Goal: Transaction & Acquisition: Obtain resource

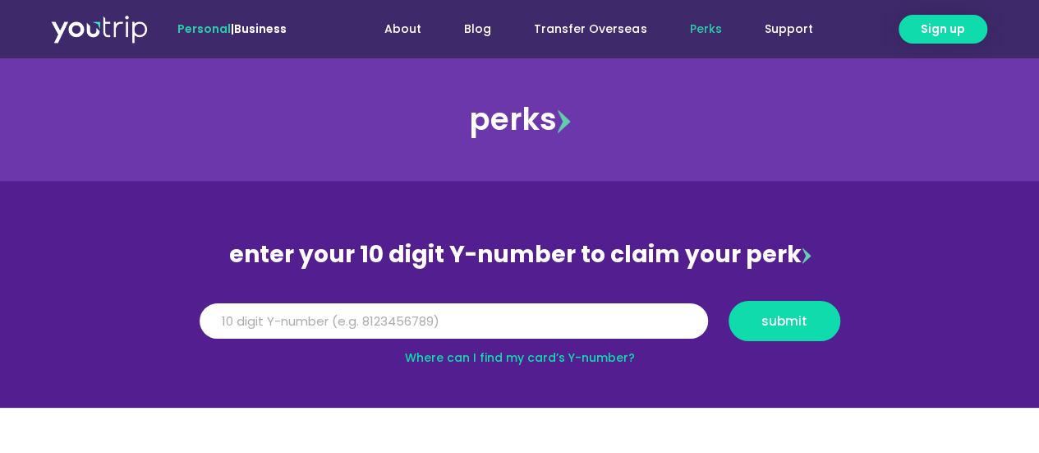
click at [593, 363] on link "Where can I find my card’s Y-number?" at bounding box center [520, 357] width 230 height 16
click at [509, 329] on input "Y Number" at bounding box center [454, 321] width 509 height 36
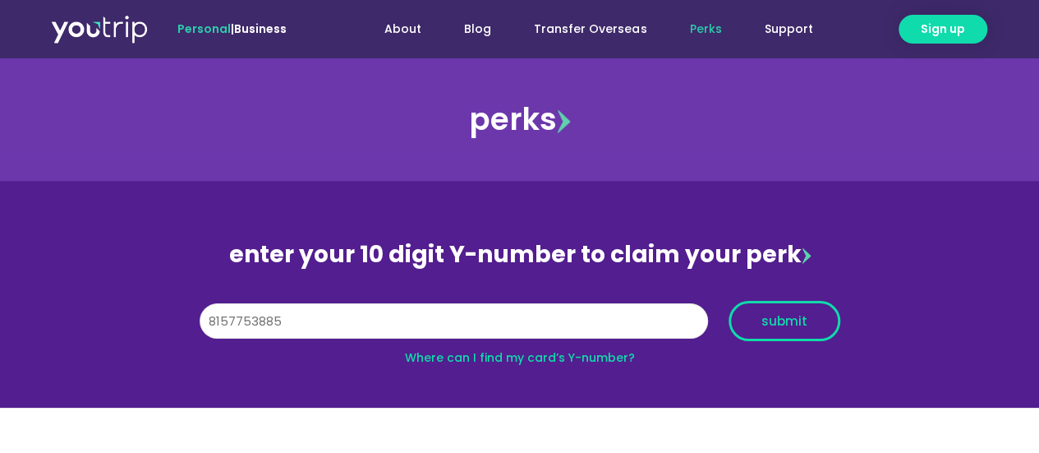
type input "8157753885"
click at [793, 319] on span "submit" at bounding box center [785, 321] width 46 height 12
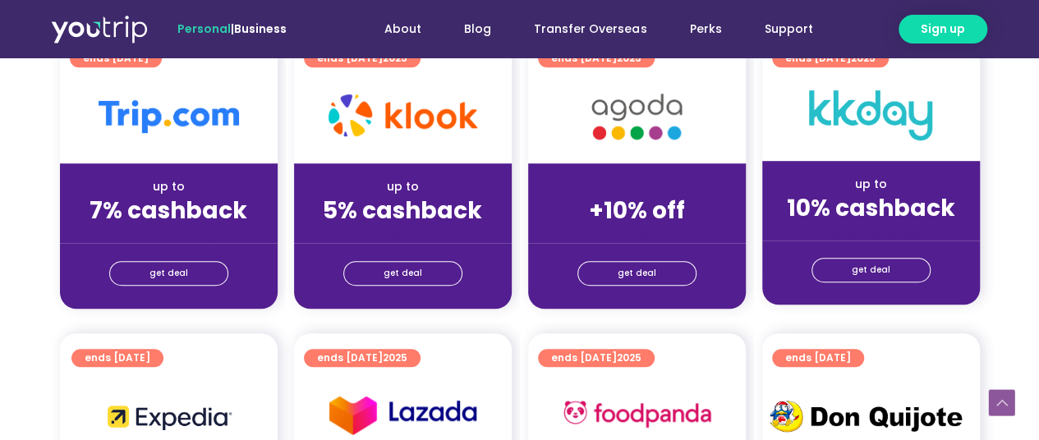
scroll to position [464, 0]
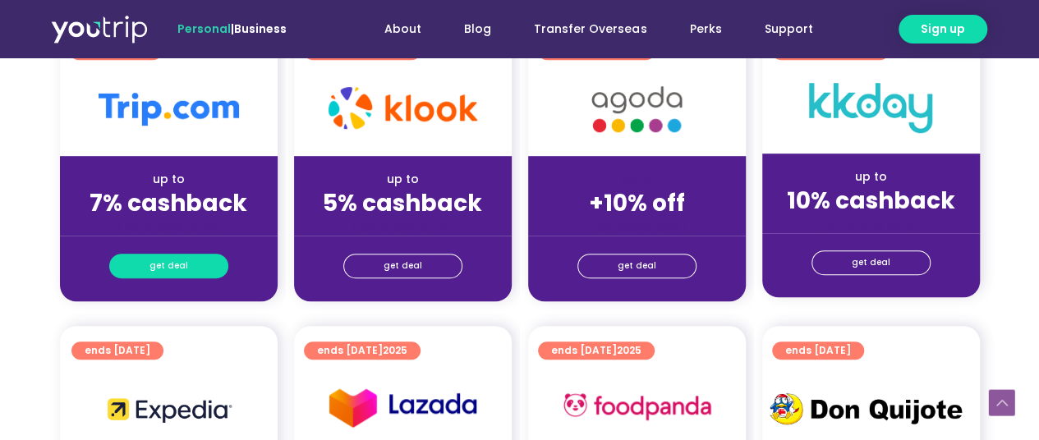
click at [179, 273] on span "get deal" at bounding box center [169, 266] width 39 height 23
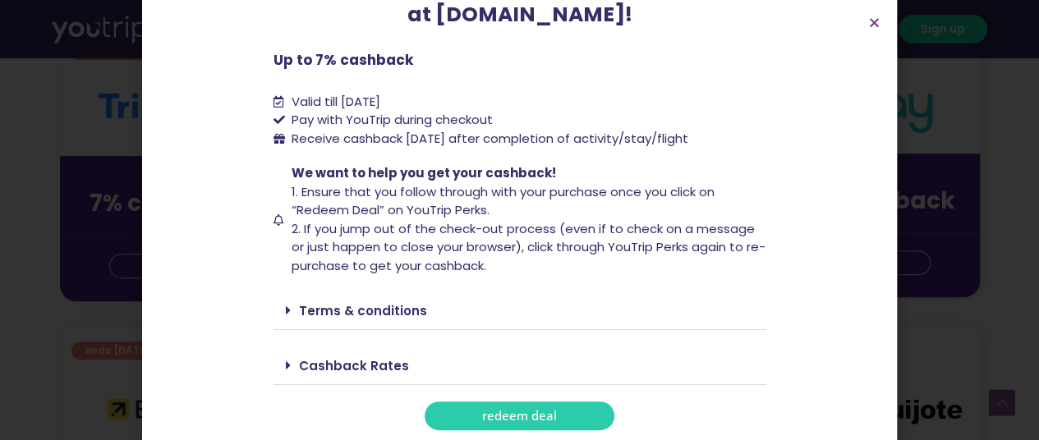
scroll to position [186, 0]
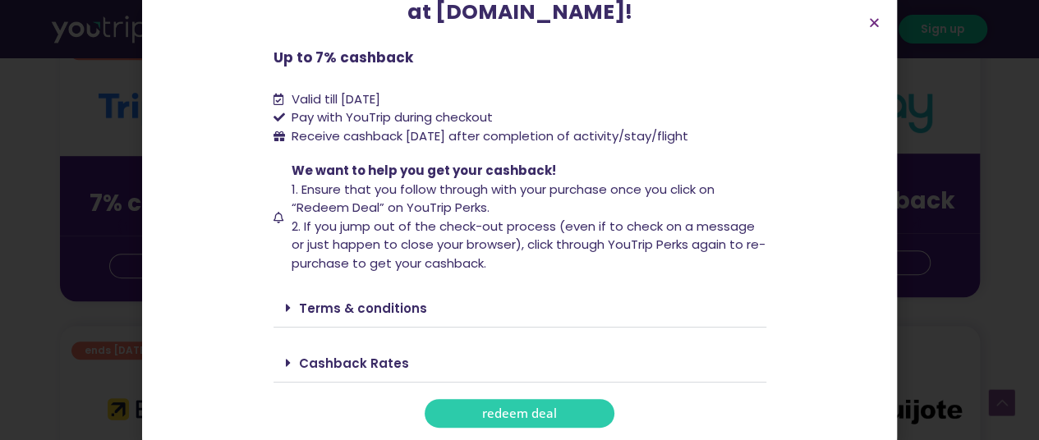
click at [286, 307] on icon at bounding box center [288, 307] width 5 height 13
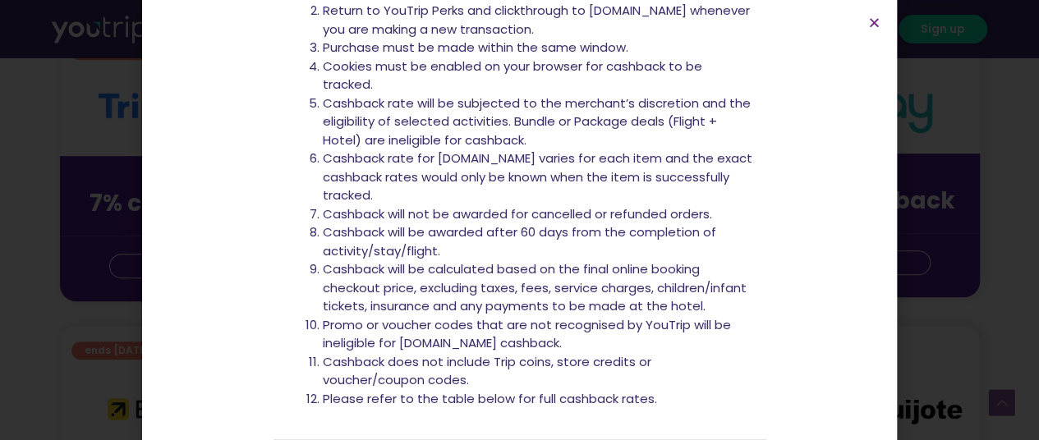
scroll to position [672, 0]
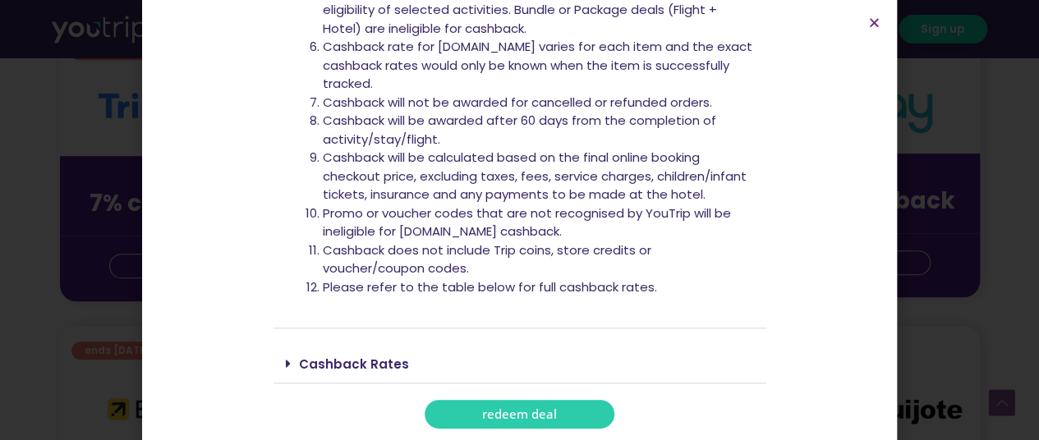
click at [600, 415] on link "redeem deal" at bounding box center [520, 414] width 190 height 29
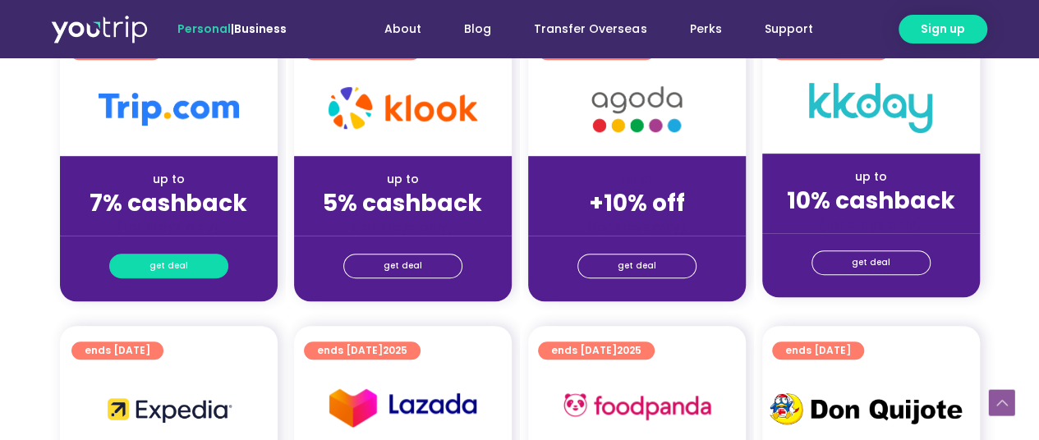
click at [141, 255] on link "get deal" at bounding box center [168, 266] width 119 height 25
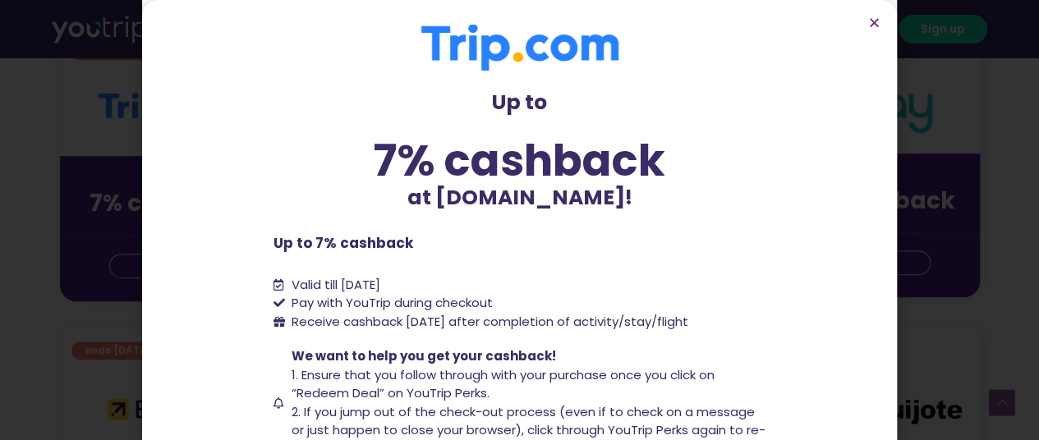
scroll to position [186, 0]
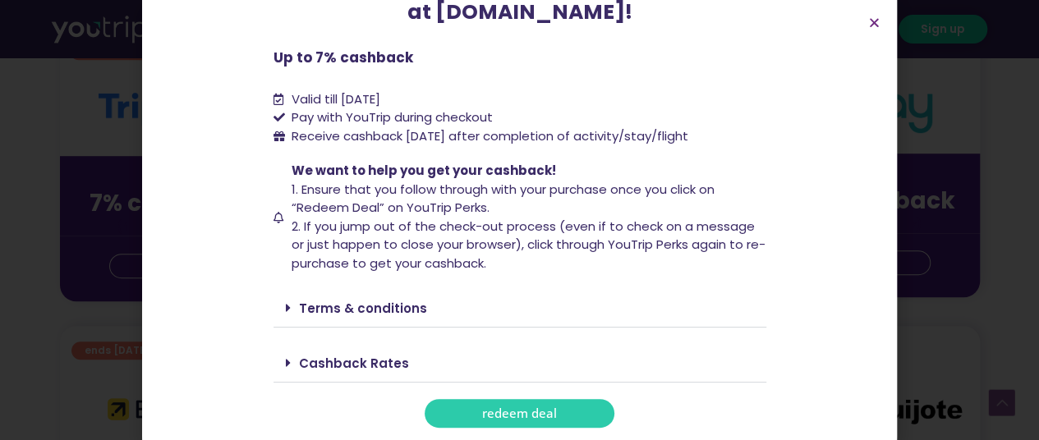
click at [581, 410] on link "redeem deal" at bounding box center [520, 413] width 190 height 29
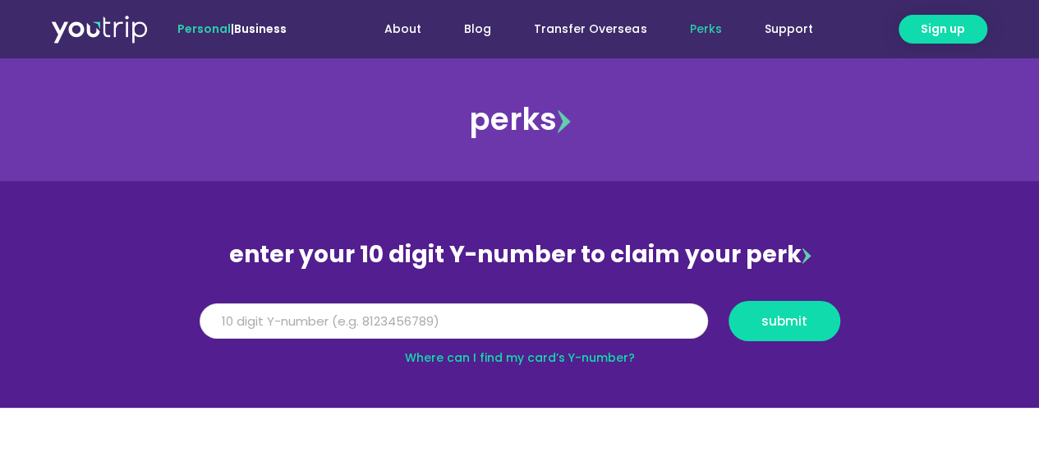
click at [456, 329] on input "Y Number" at bounding box center [454, 321] width 509 height 36
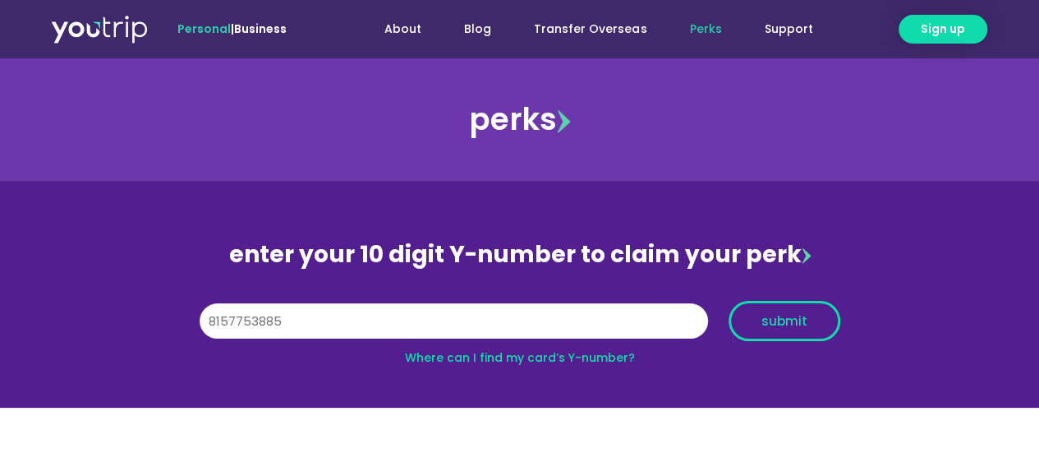
type input "8157753885"
click at [812, 321] on span "submit" at bounding box center [785, 321] width 84 height 12
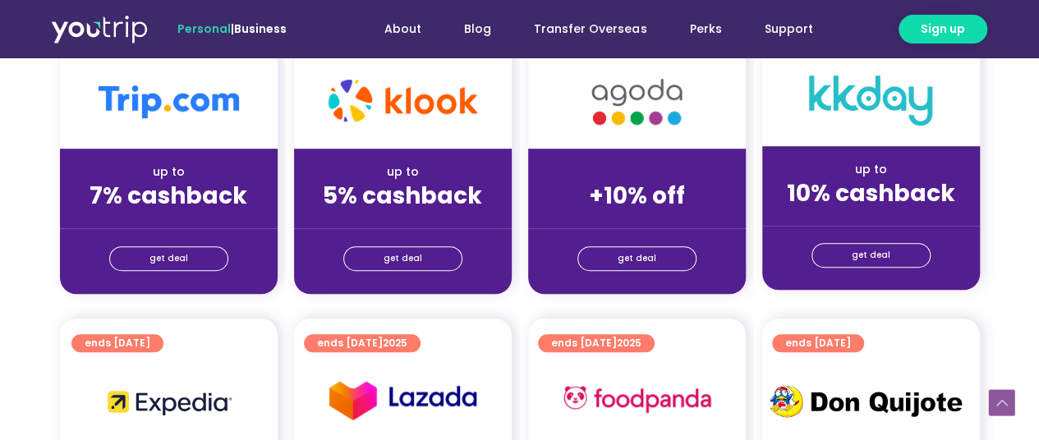
scroll to position [486, 0]
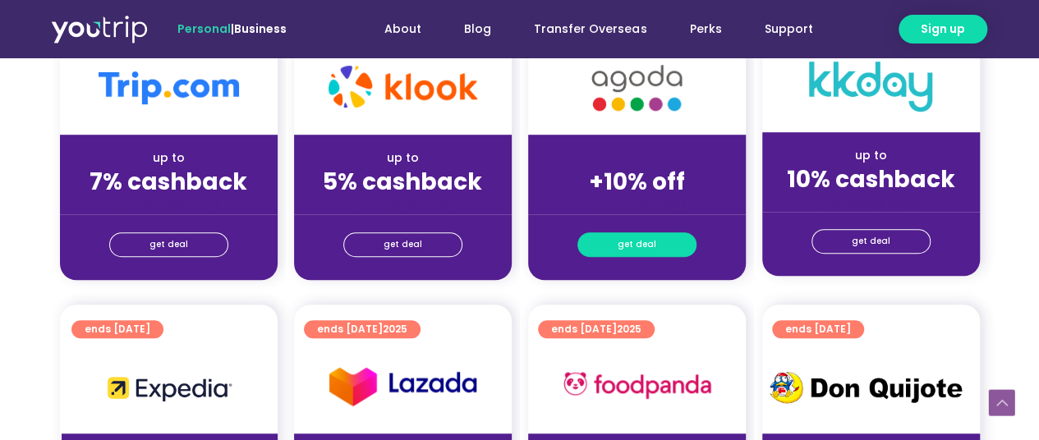
click at [626, 251] on span "get deal" at bounding box center [637, 244] width 39 height 23
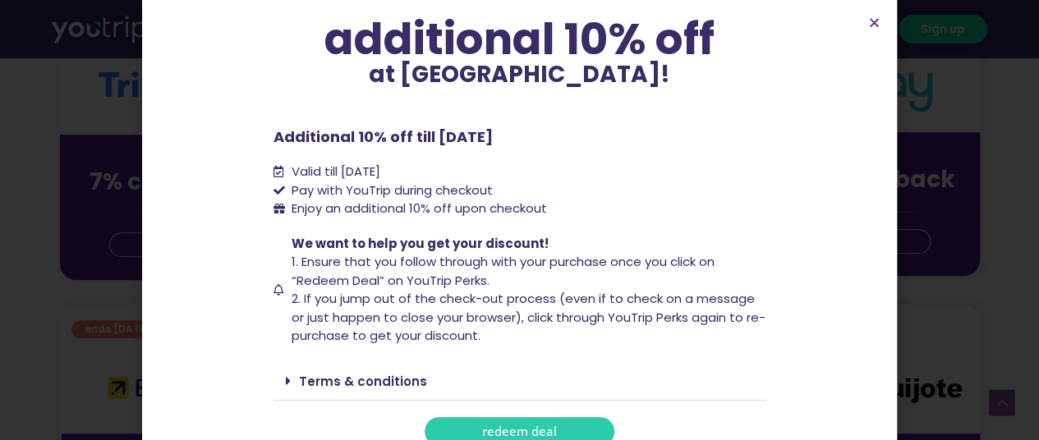
scroll to position [150, 0]
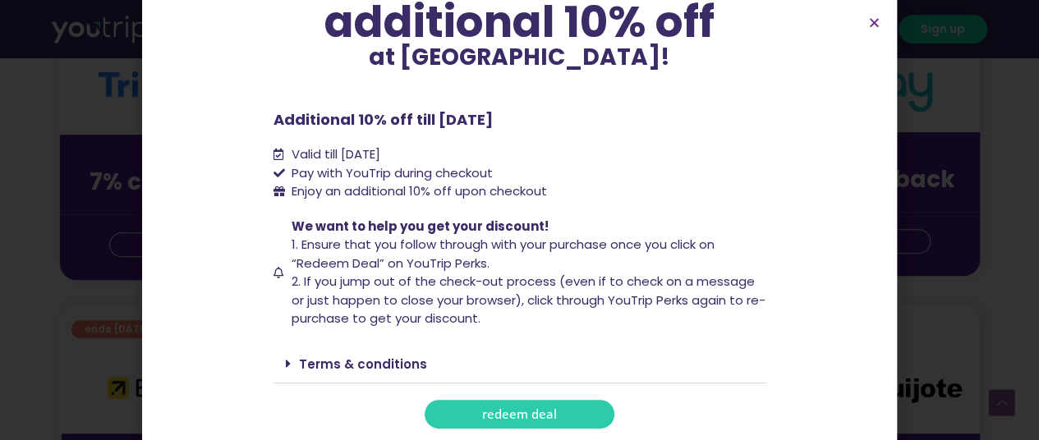
click at [274, 355] on div "Terms & conditions" at bounding box center [520, 364] width 493 height 39
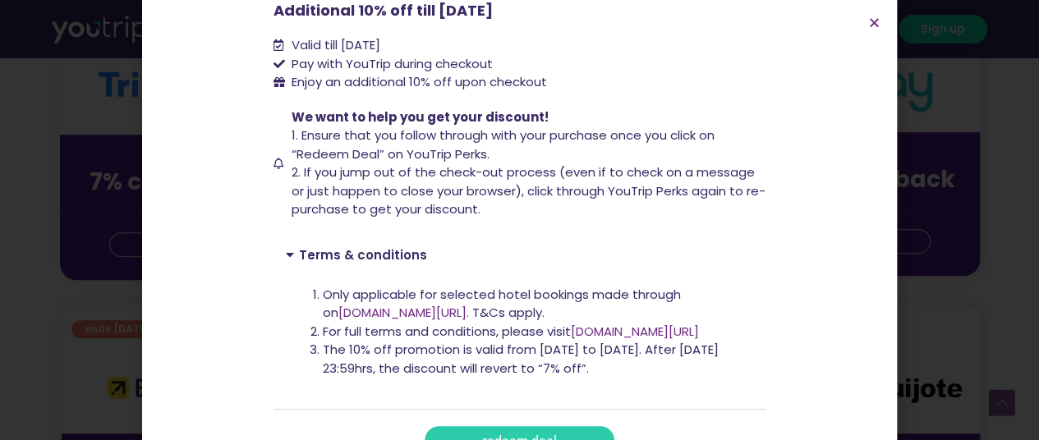
scroll to position [273, 0]
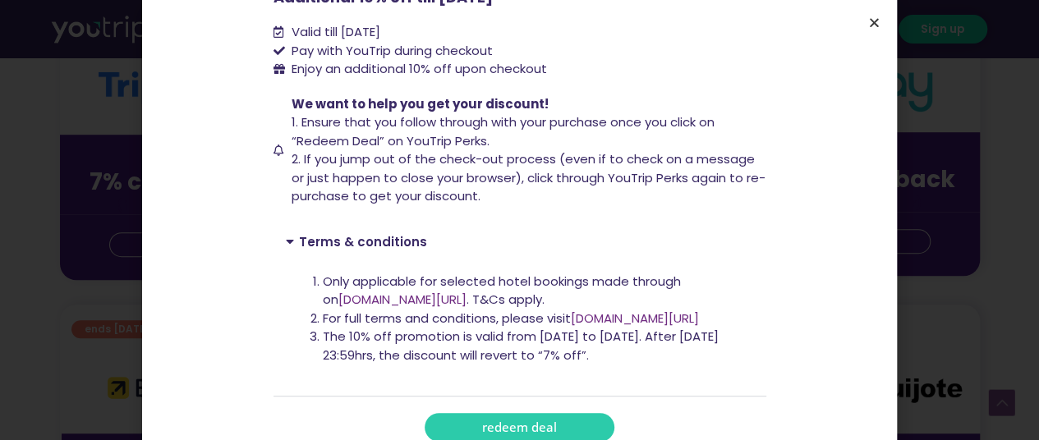
click at [869, 22] on icon "Close" at bounding box center [874, 22] width 12 height 12
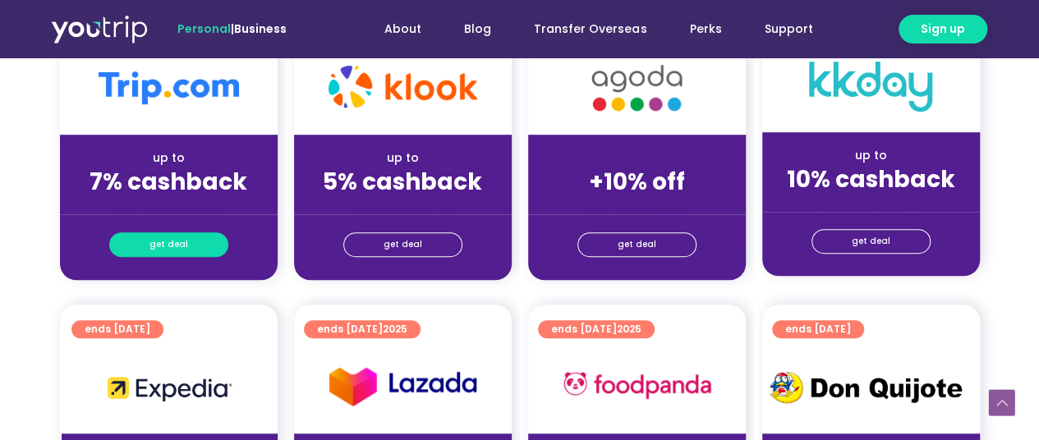
click at [207, 241] on link "get deal" at bounding box center [168, 244] width 119 height 25
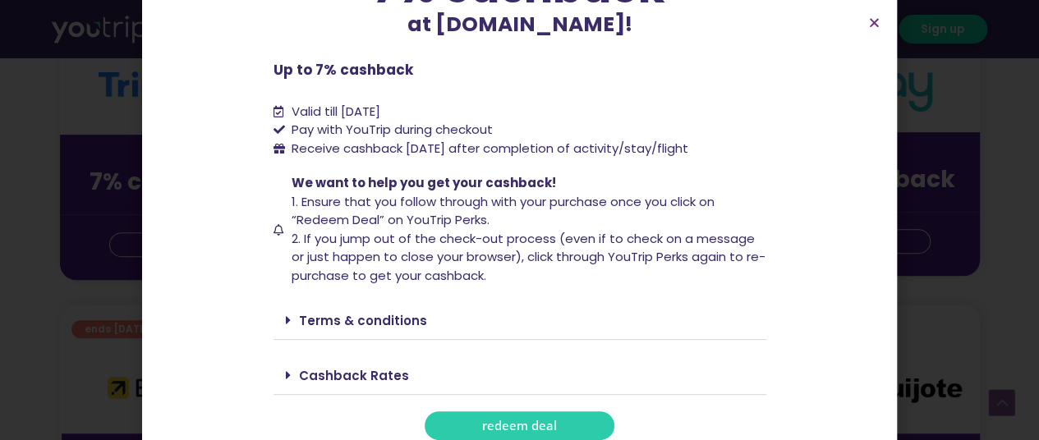
scroll to position [174, 0]
click at [299, 319] on link "Terms & conditions" at bounding box center [363, 319] width 128 height 17
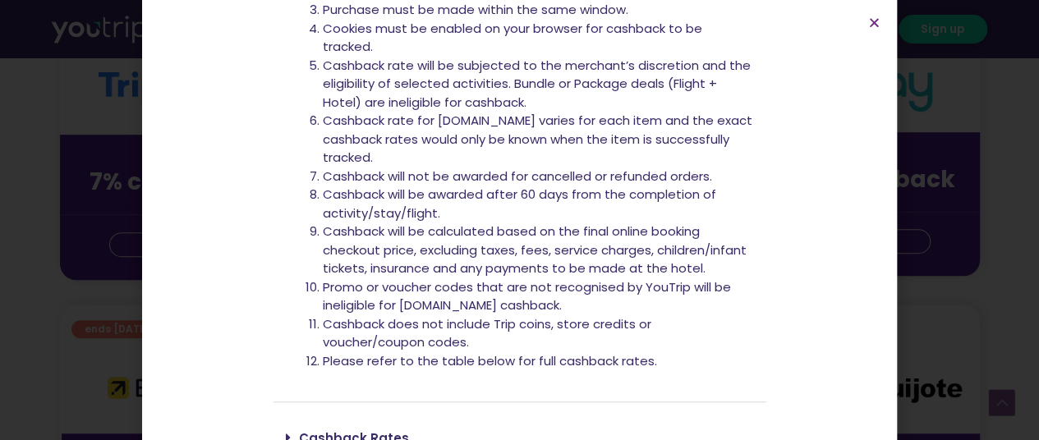
scroll to position [672, 0]
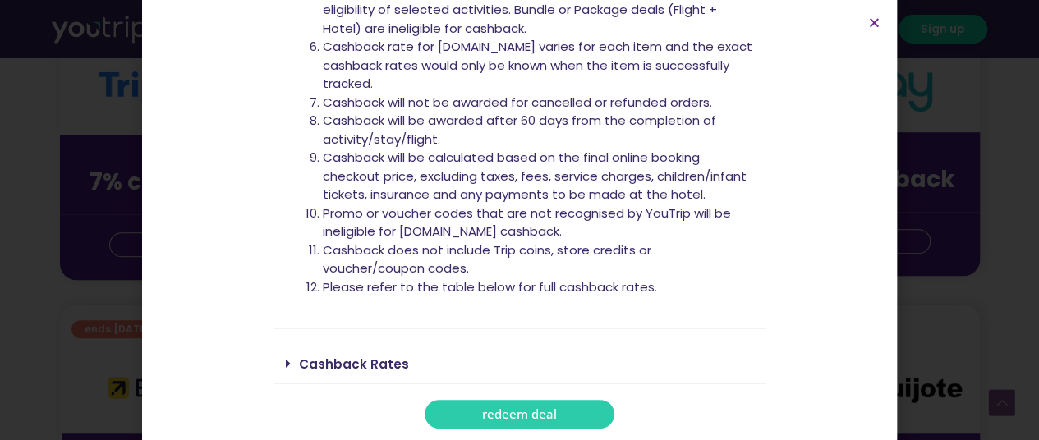
click at [531, 412] on span "redeem deal" at bounding box center [519, 414] width 75 height 12
